Goal: Complete application form

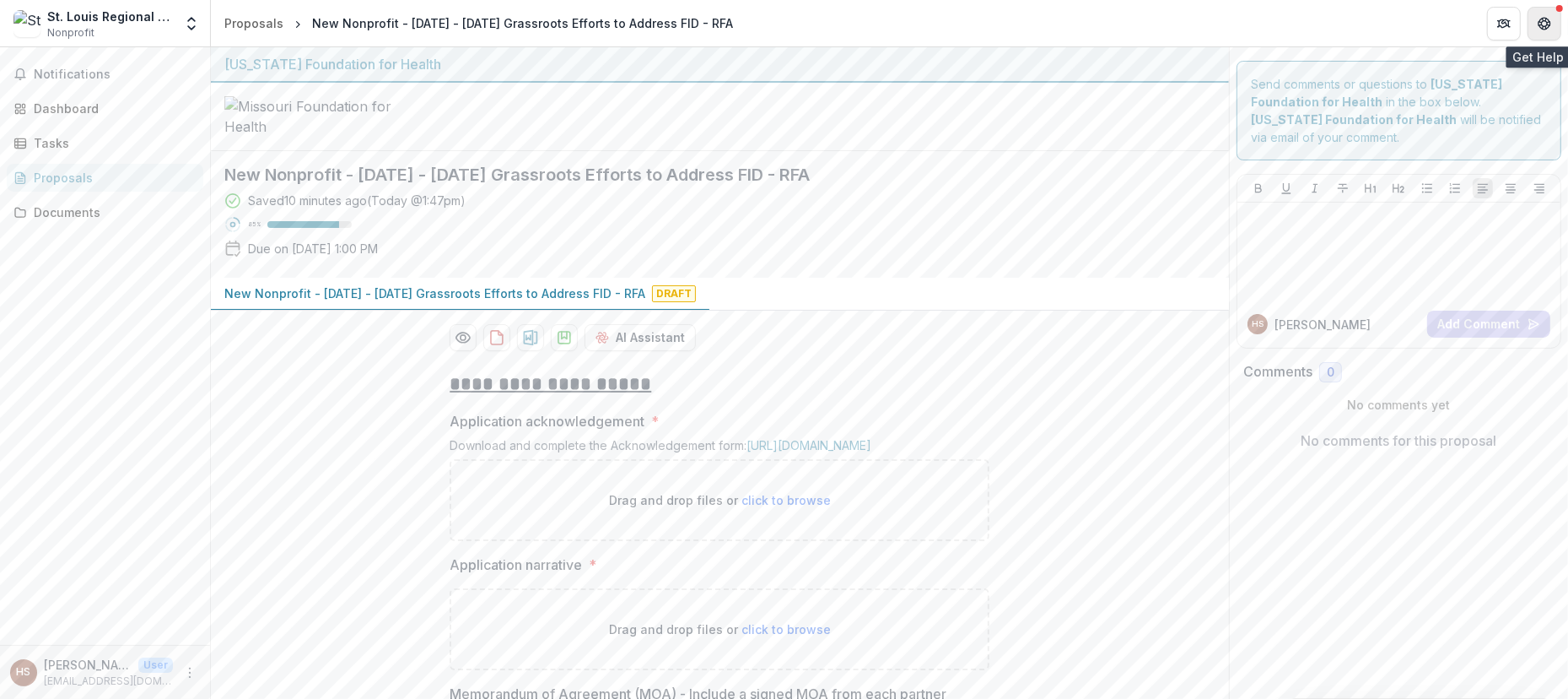
click at [1554, 14] on button "Get Help" at bounding box center [1544, 24] width 34 height 34
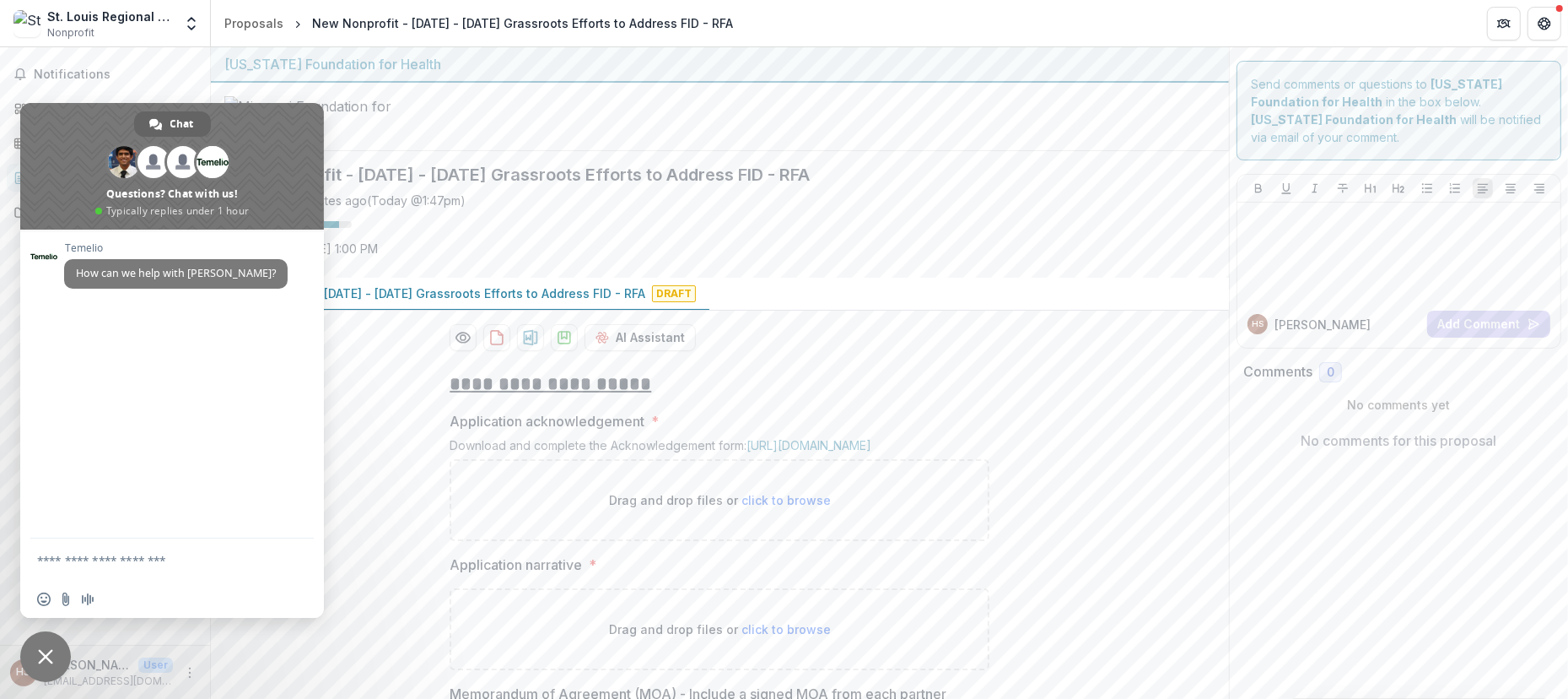
click at [62, 647] on span "Close chat" at bounding box center [45, 656] width 51 height 51
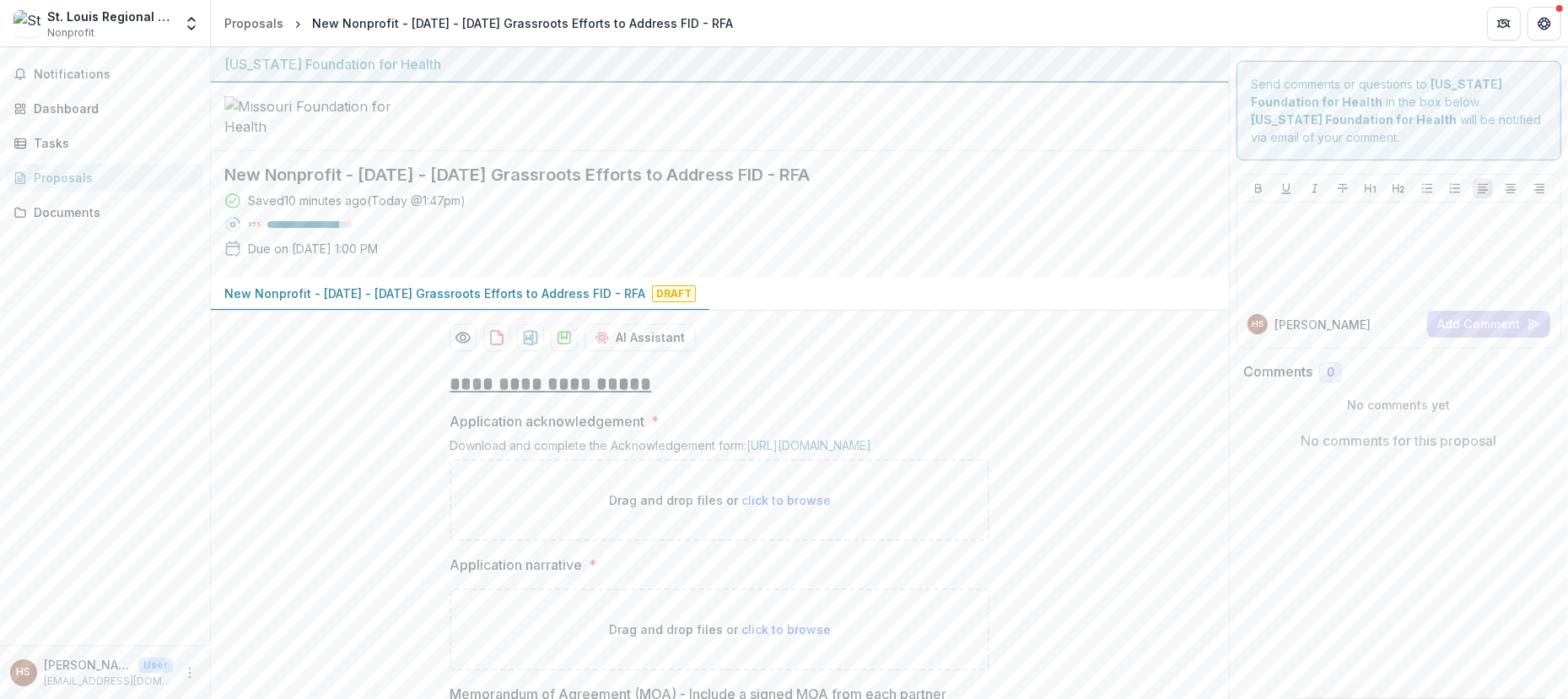
click at [195, 677] on icon "More" at bounding box center [190, 673] width 14 height 14
click at [262, 640] on link "Settings" at bounding box center [300, 637] width 181 height 28
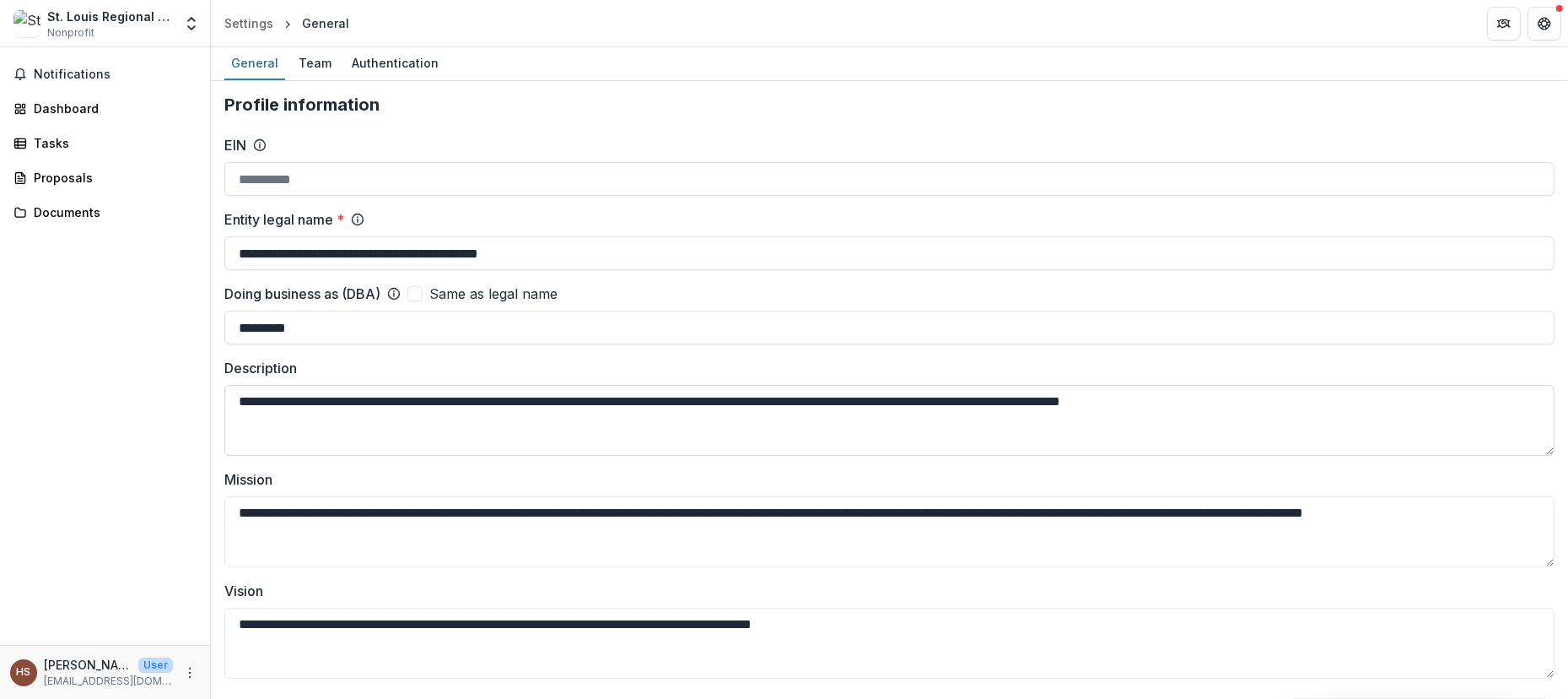
type input "**********"
click at [301, 59] on div "Team" at bounding box center [314, 63] width 46 height 25
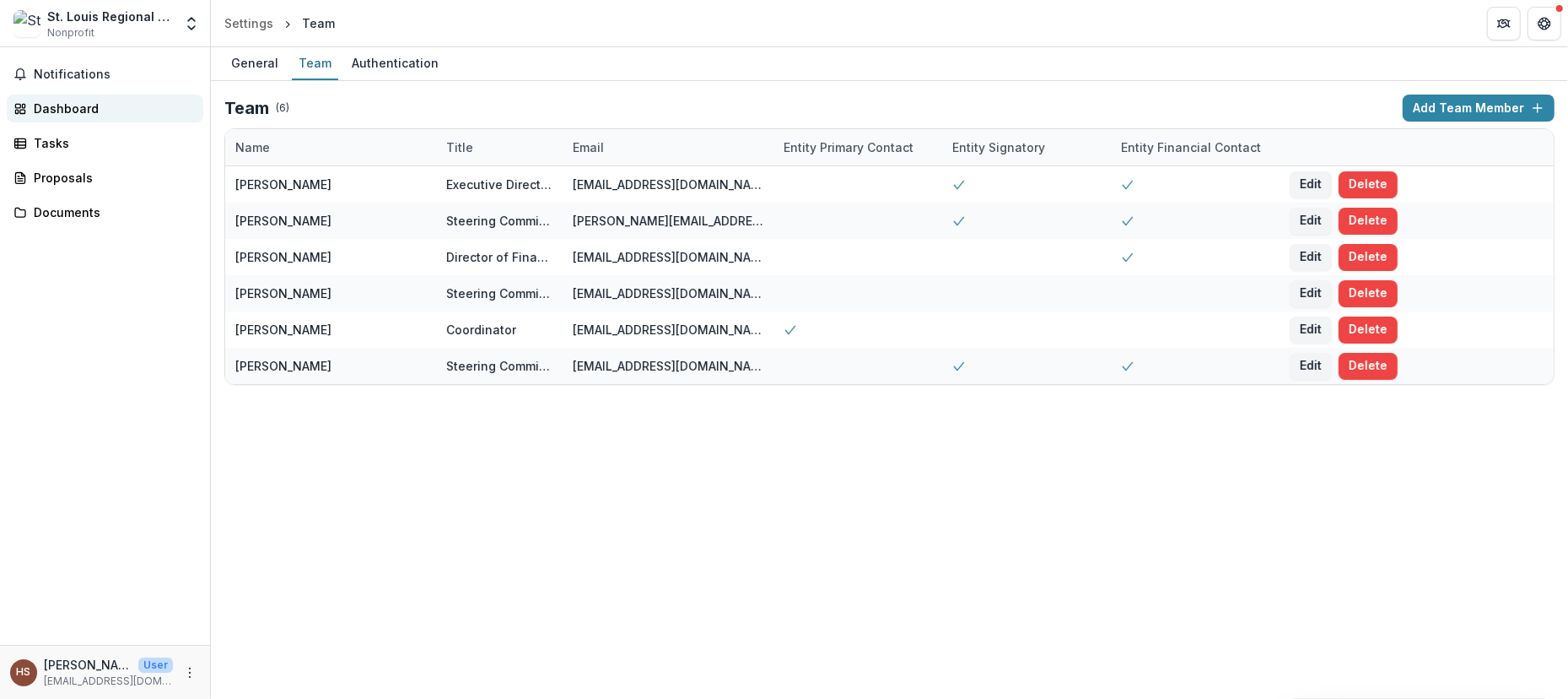
click at [64, 106] on div "Dashboard" at bounding box center [112, 109] width 156 height 18
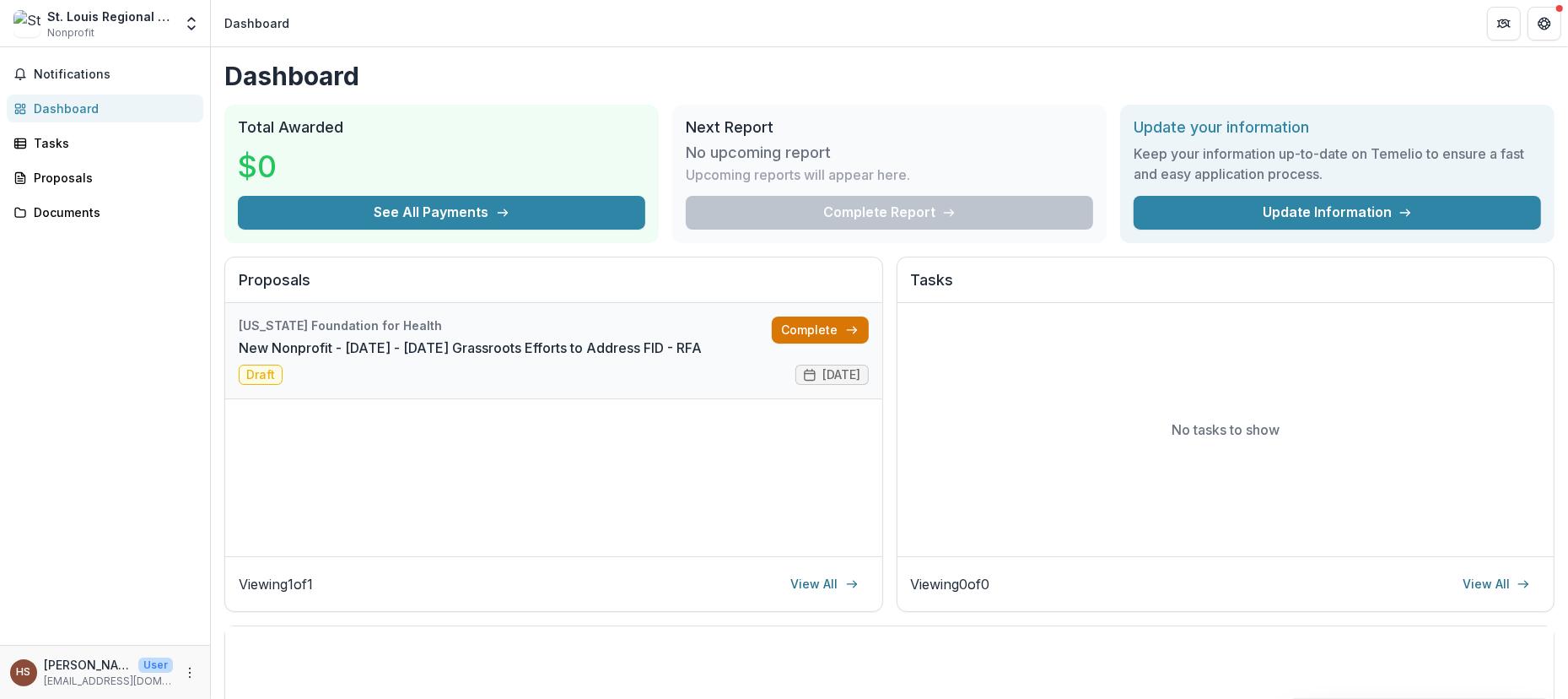
click at [814, 325] on link "Complete" at bounding box center [819, 330] width 97 height 27
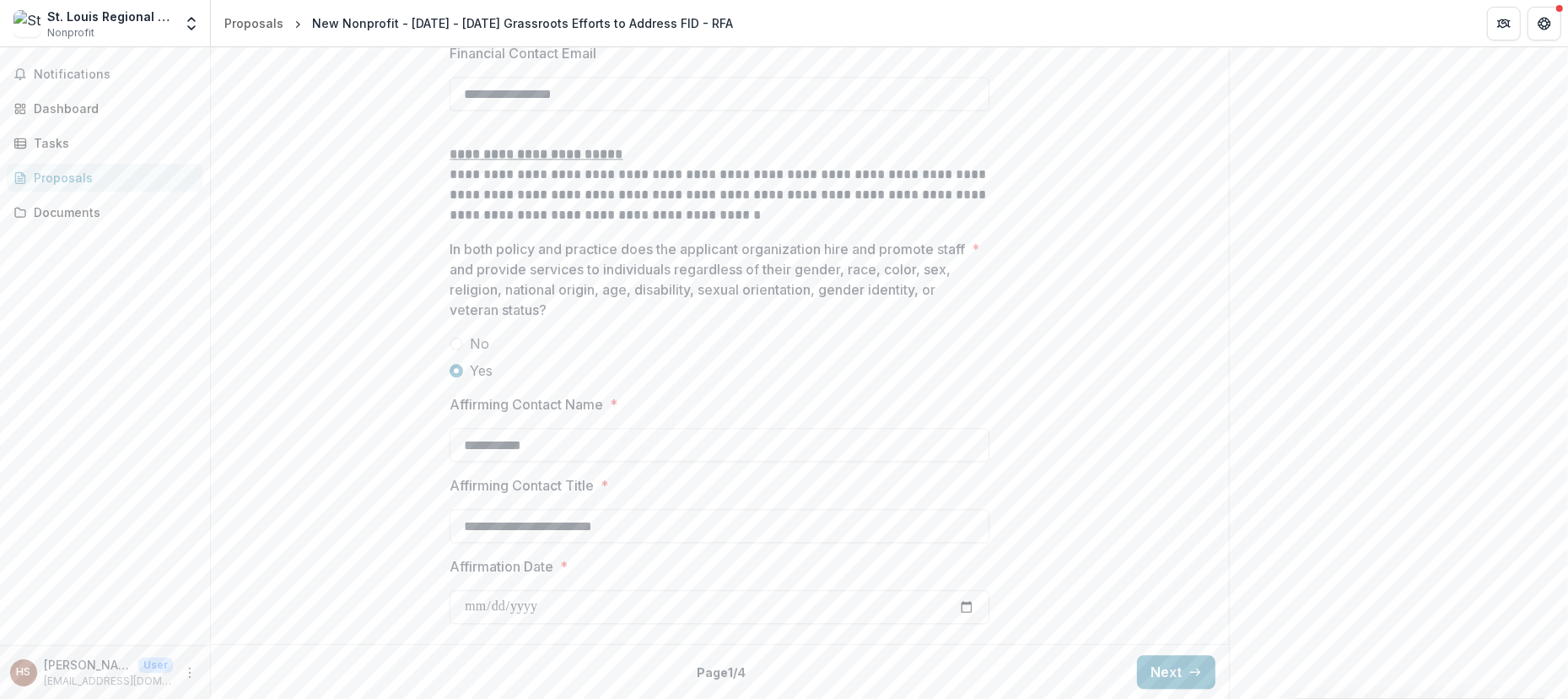
scroll to position [3722, 0]
click at [1157, 668] on button "Next" at bounding box center [1176, 672] width 79 height 34
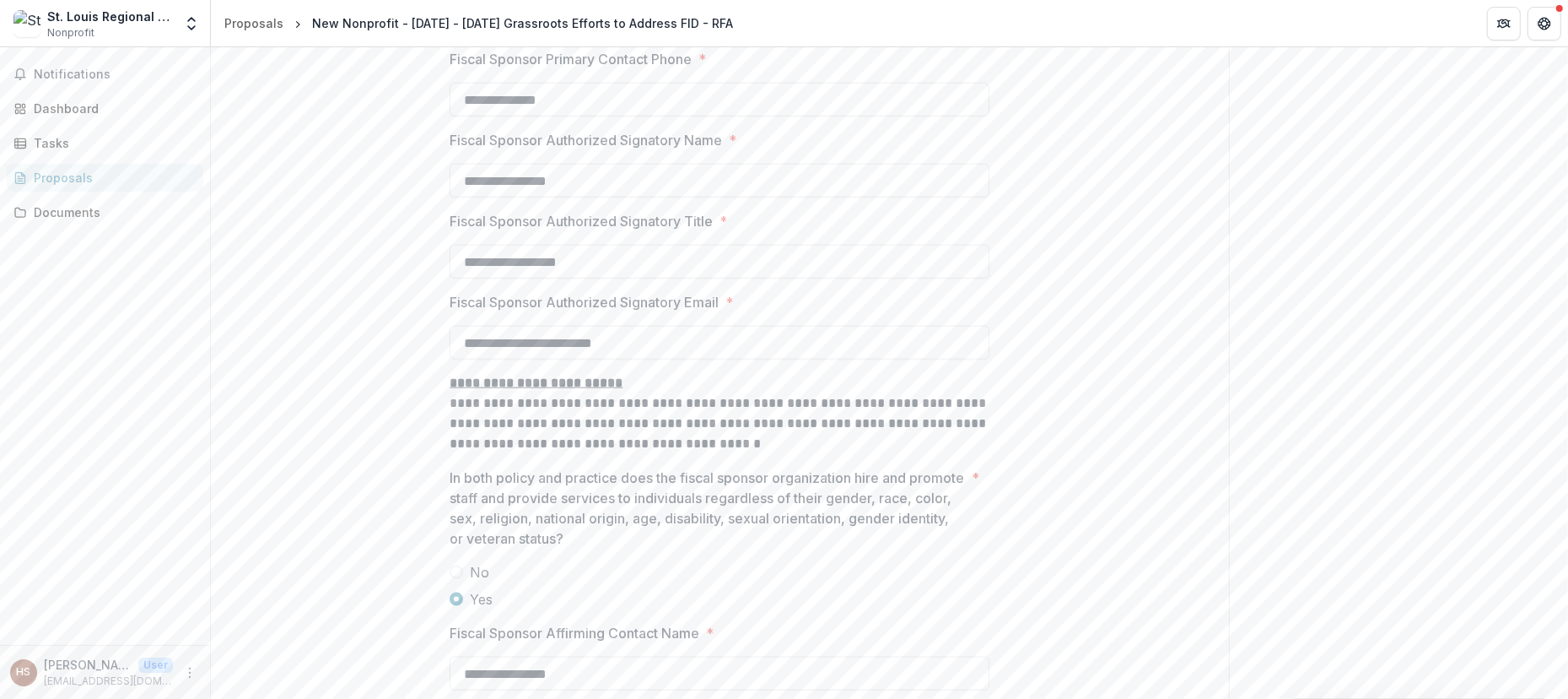
scroll to position [1785, 0]
drag, startPoint x: 1562, startPoint y: 502, endPoint x: 1531, endPoint y: 169, distance: 334.4
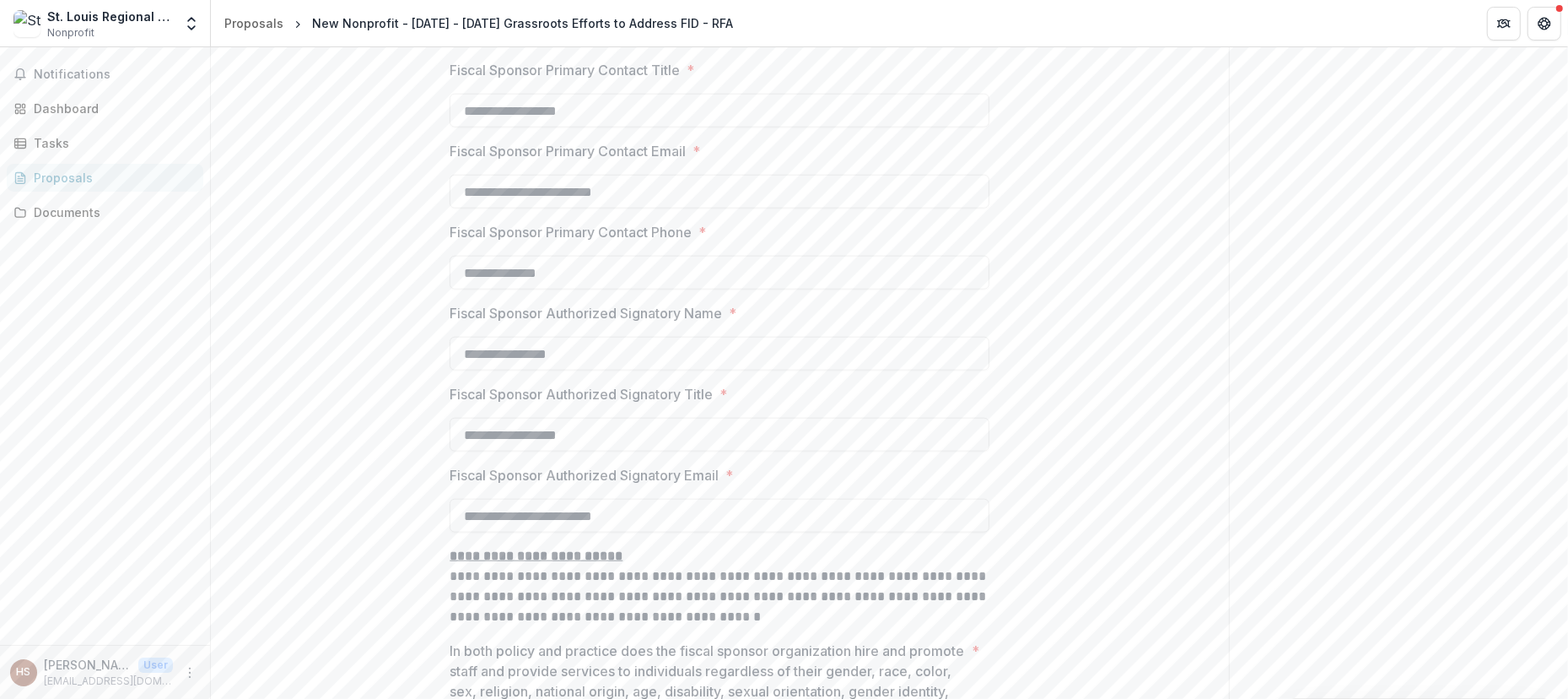
scroll to position [2161, 0]
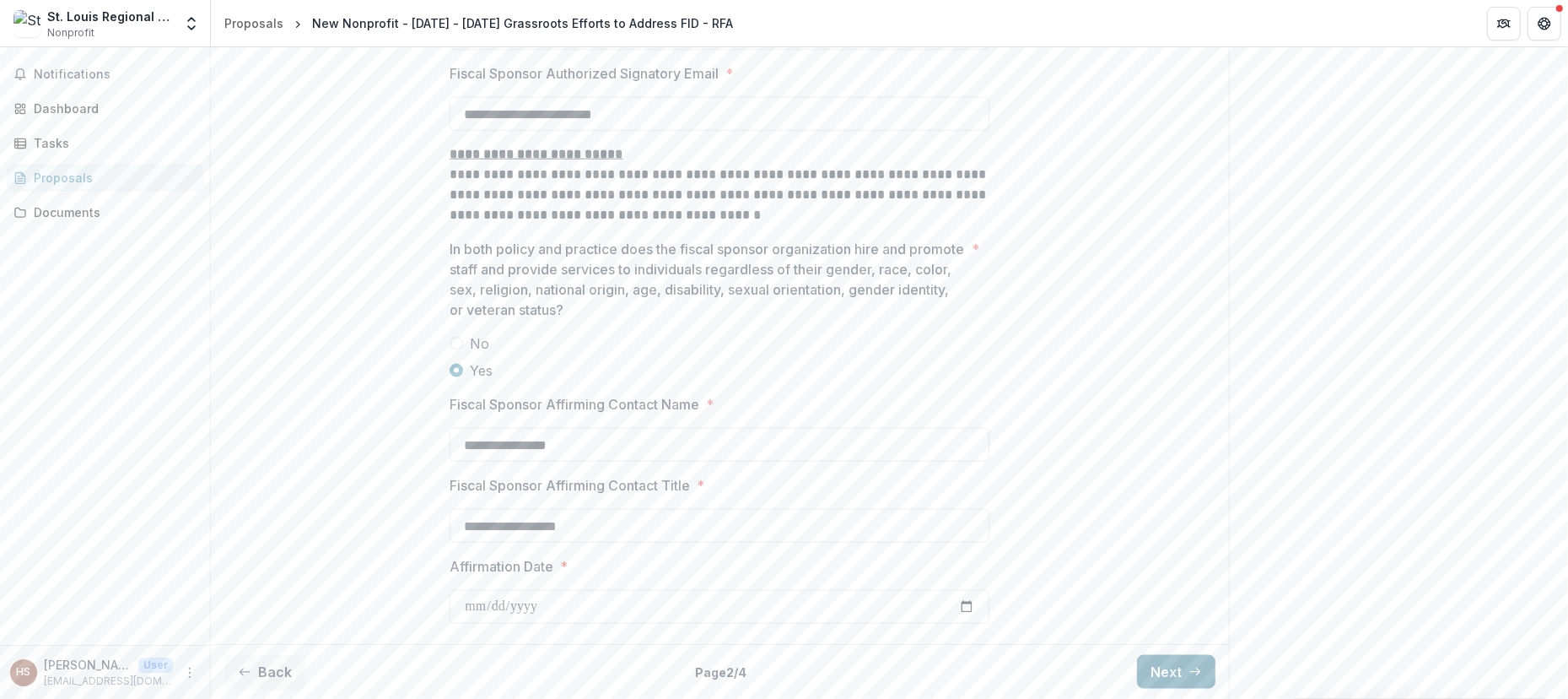
click at [1156, 672] on button "Next" at bounding box center [1176, 672] width 79 height 34
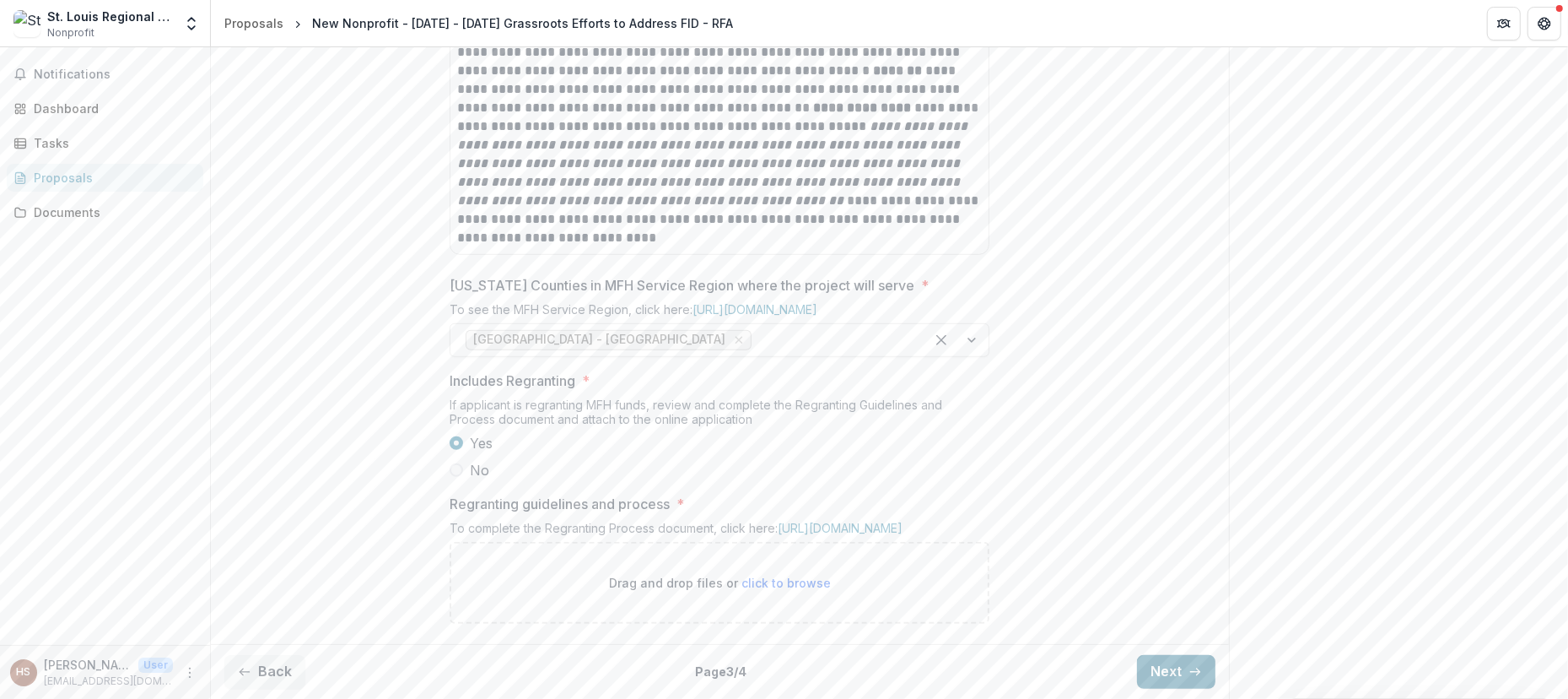
scroll to position [1096, 0]
drag, startPoint x: 1562, startPoint y: 536, endPoint x: 1552, endPoint y: 449, distance: 87.6
click at [1164, 663] on button "Next" at bounding box center [1176, 672] width 79 height 34
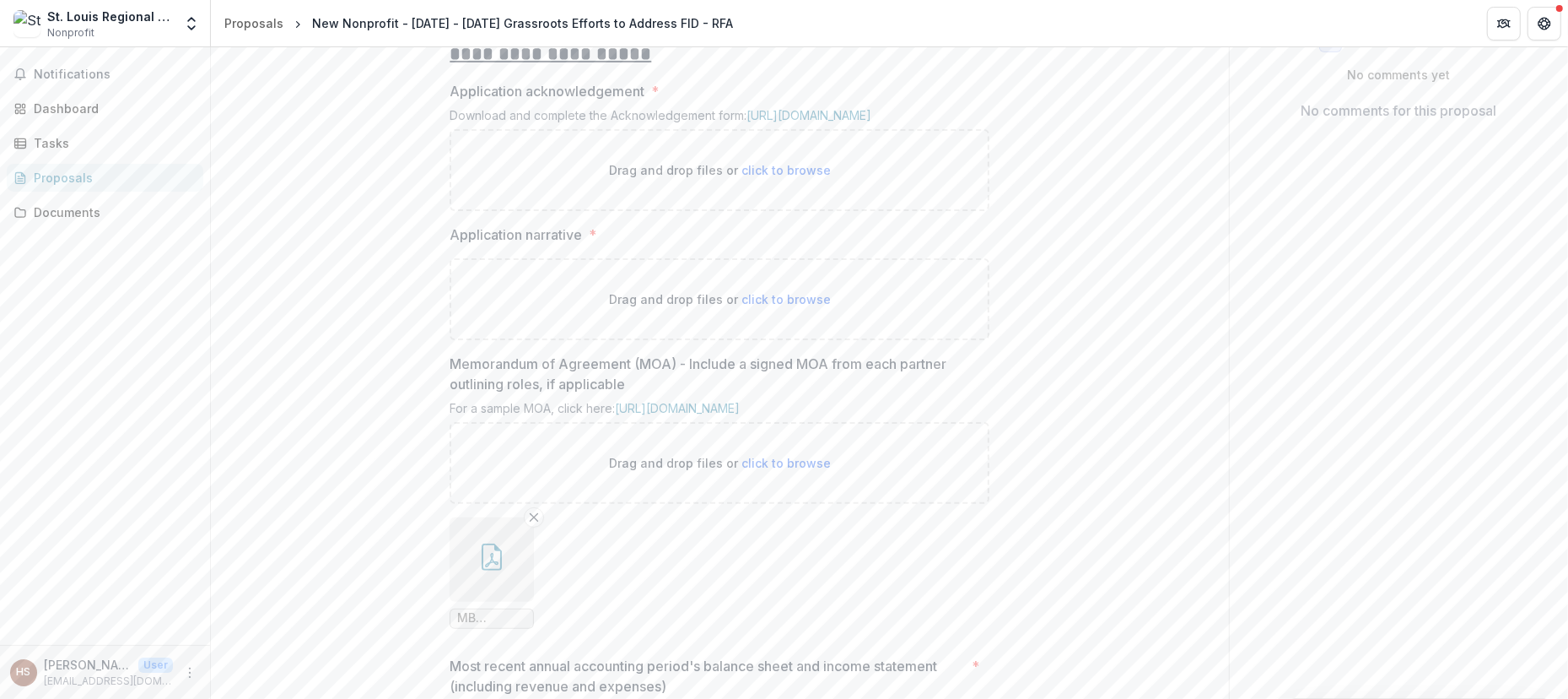
scroll to position [325, 0]
